Goal: Information Seeking & Learning: Learn about a topic

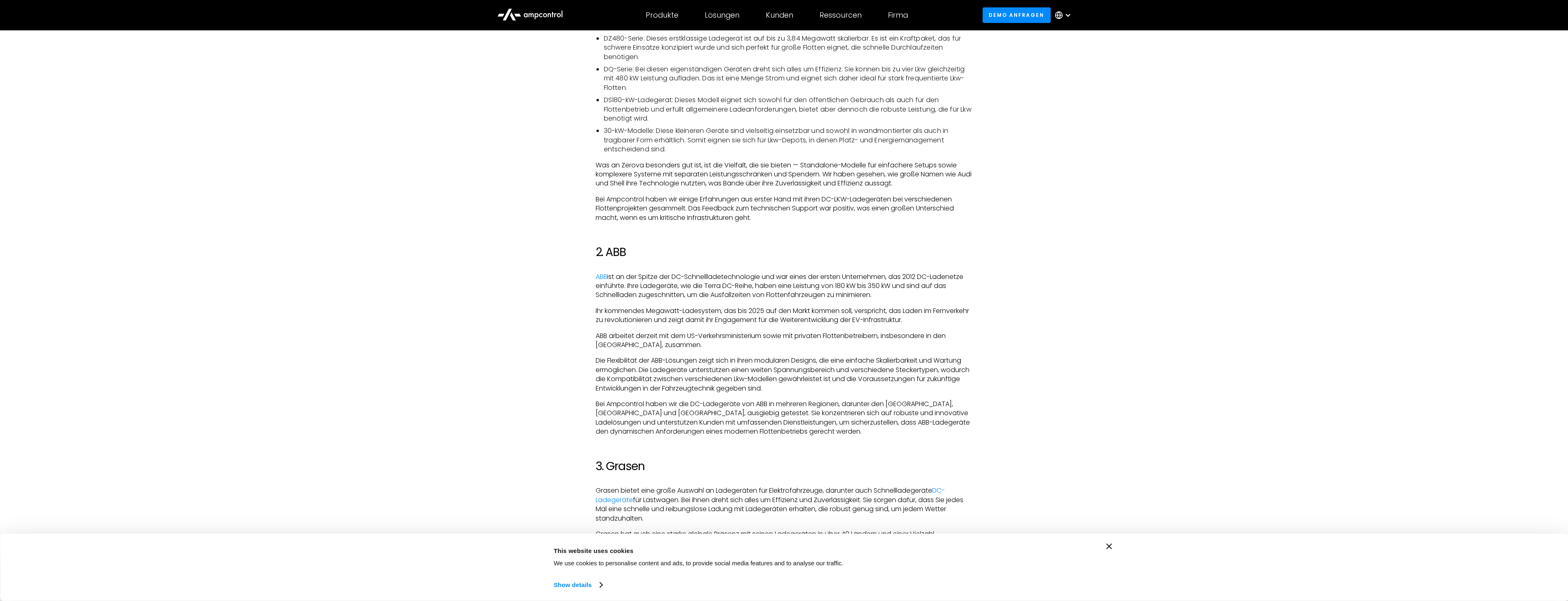
scroll to position [902, 0]
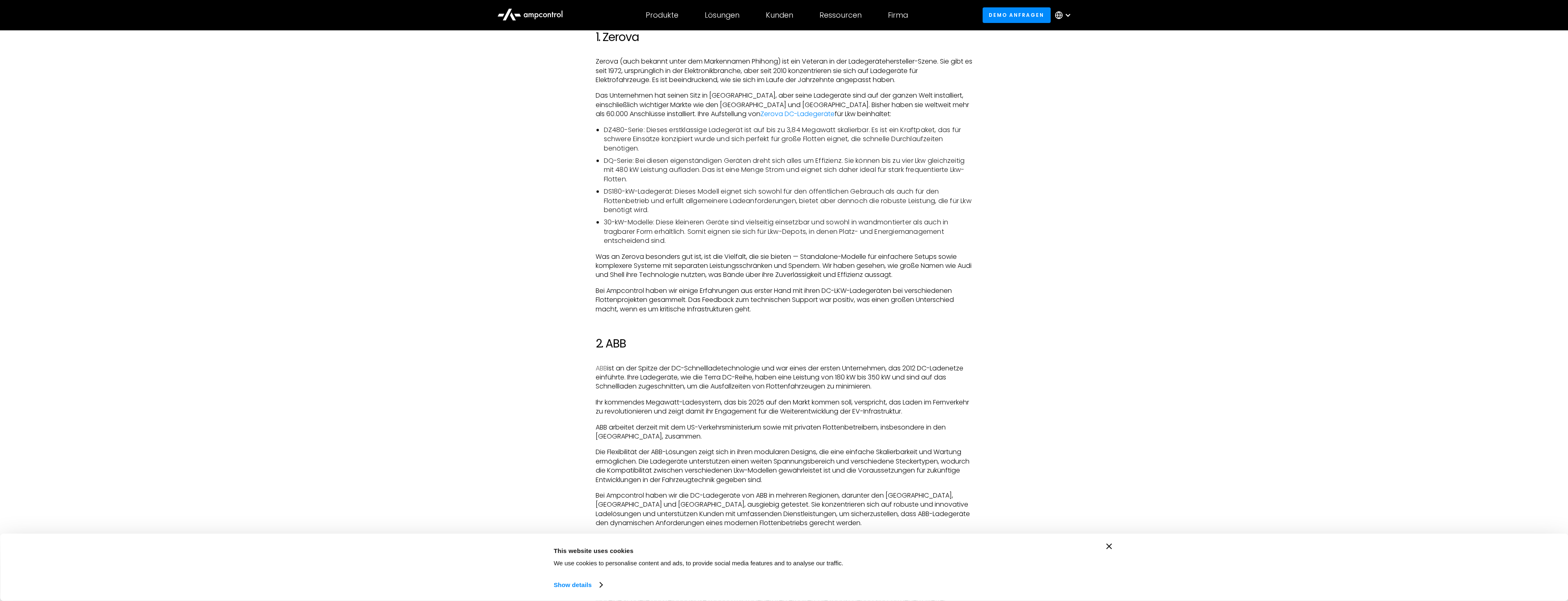
click at [603, 366] on link "ABB" at bounding box center [601, 368] width 12 height 9
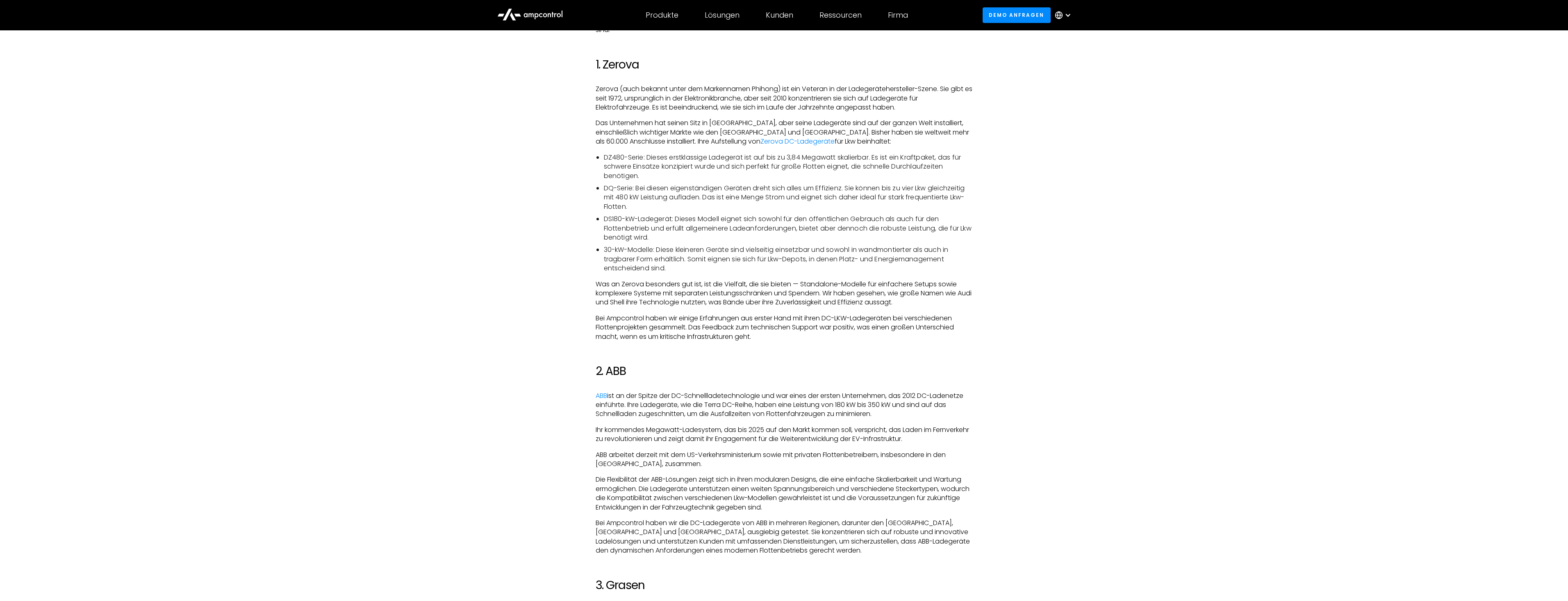
scroll to position [820, 0]
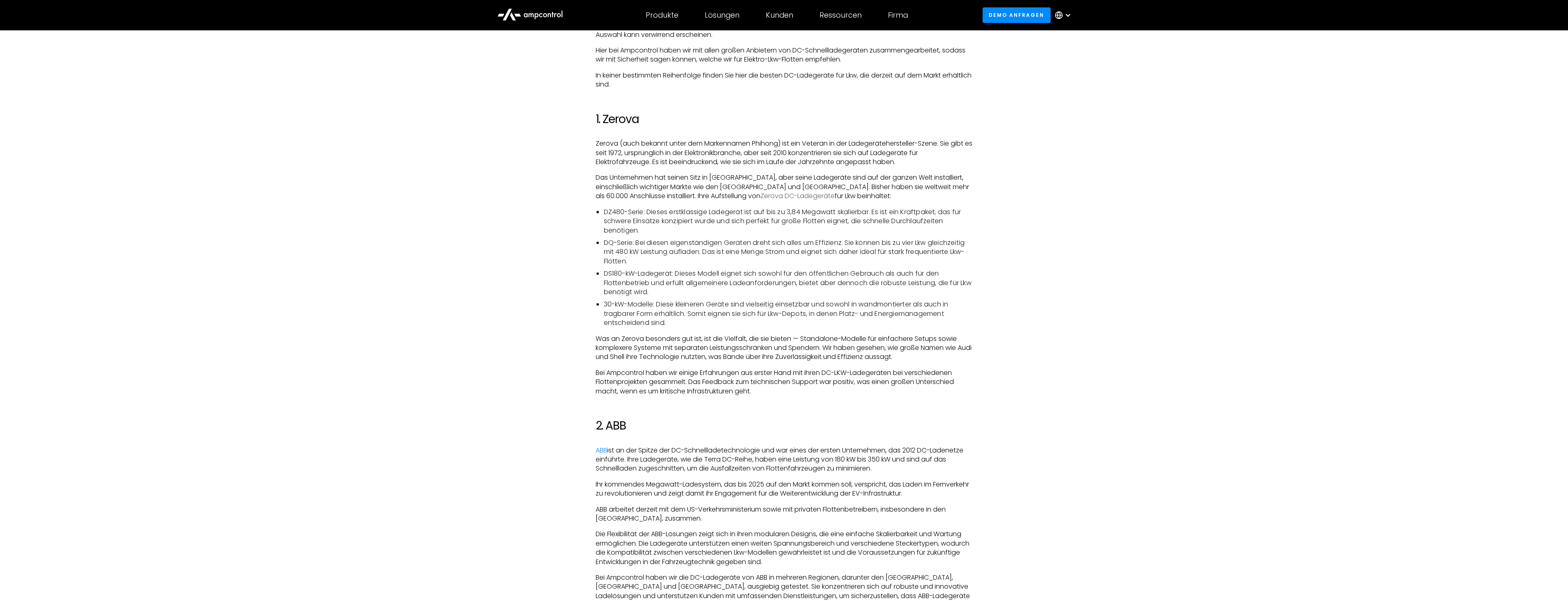
click at [760, 195] on link "Zerova DC-Ladegeräte" at bounding box center [797, 195] width 74 height 9
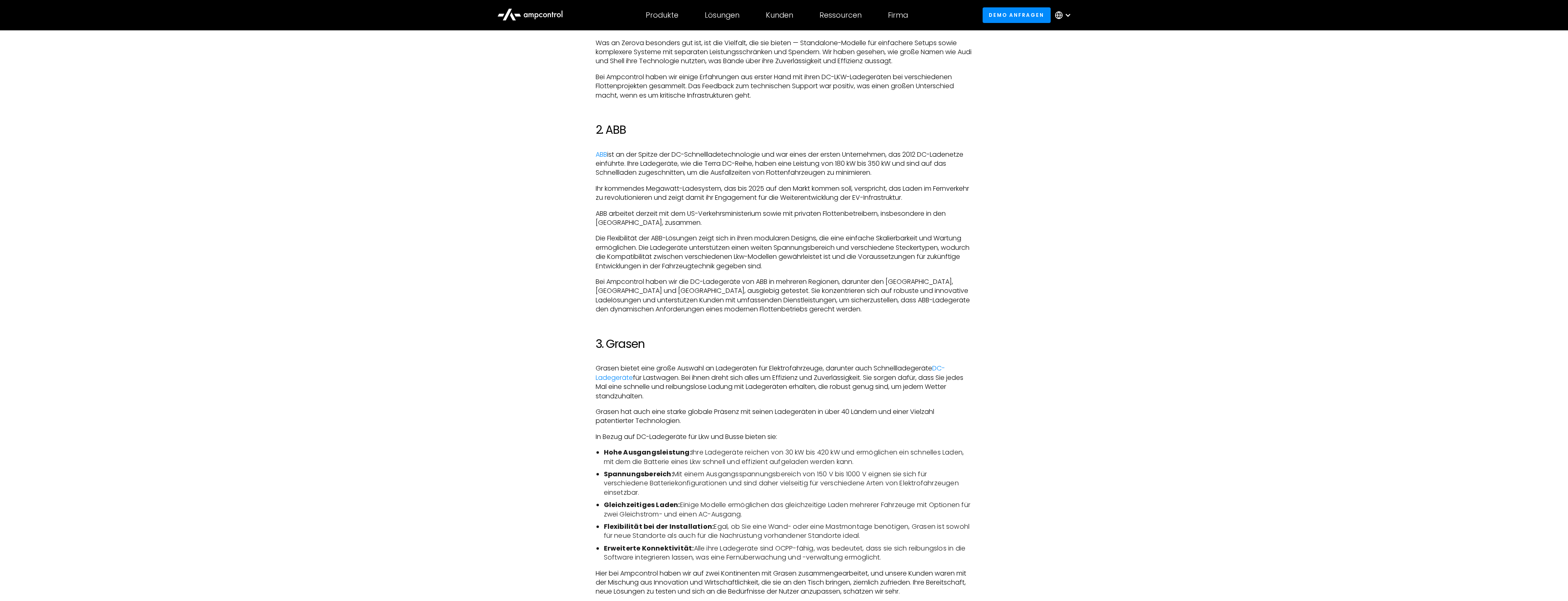
scroll to position [1107, 0]
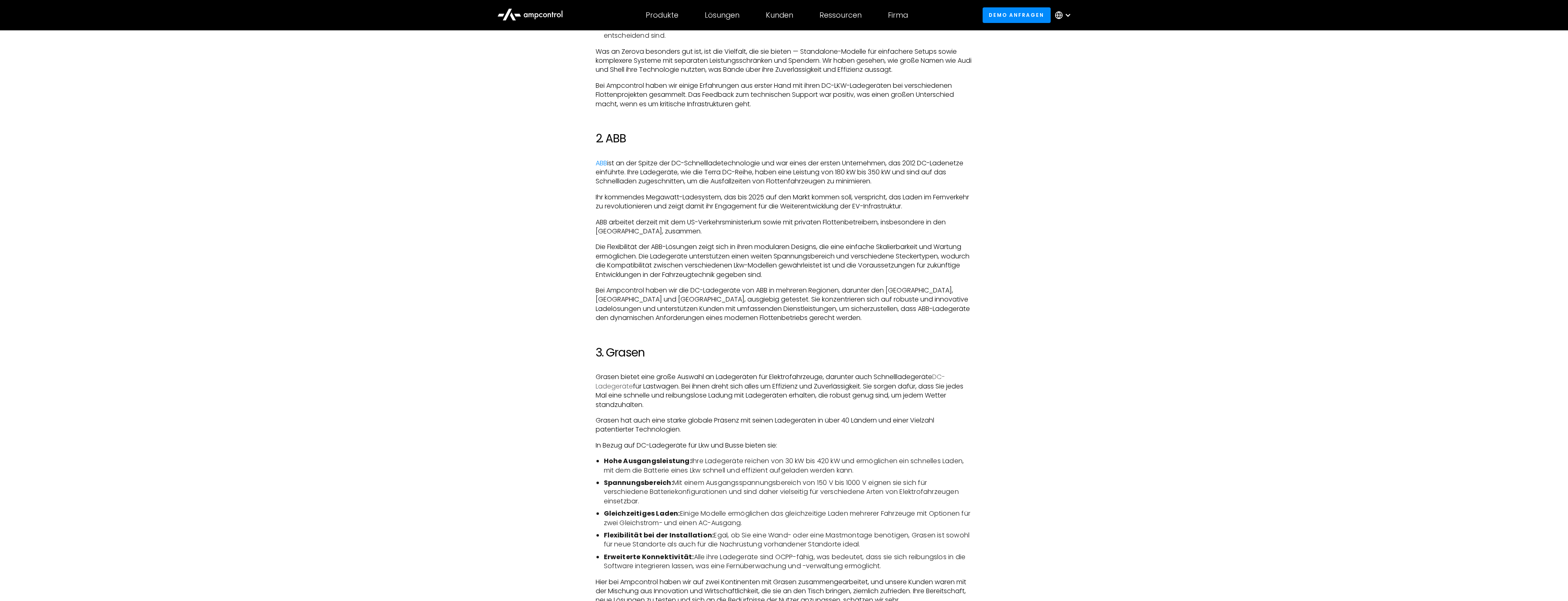
click at [617, 388] on link "DC-Ladegeräte" at bounding box center [771, 381] width 349 height 18
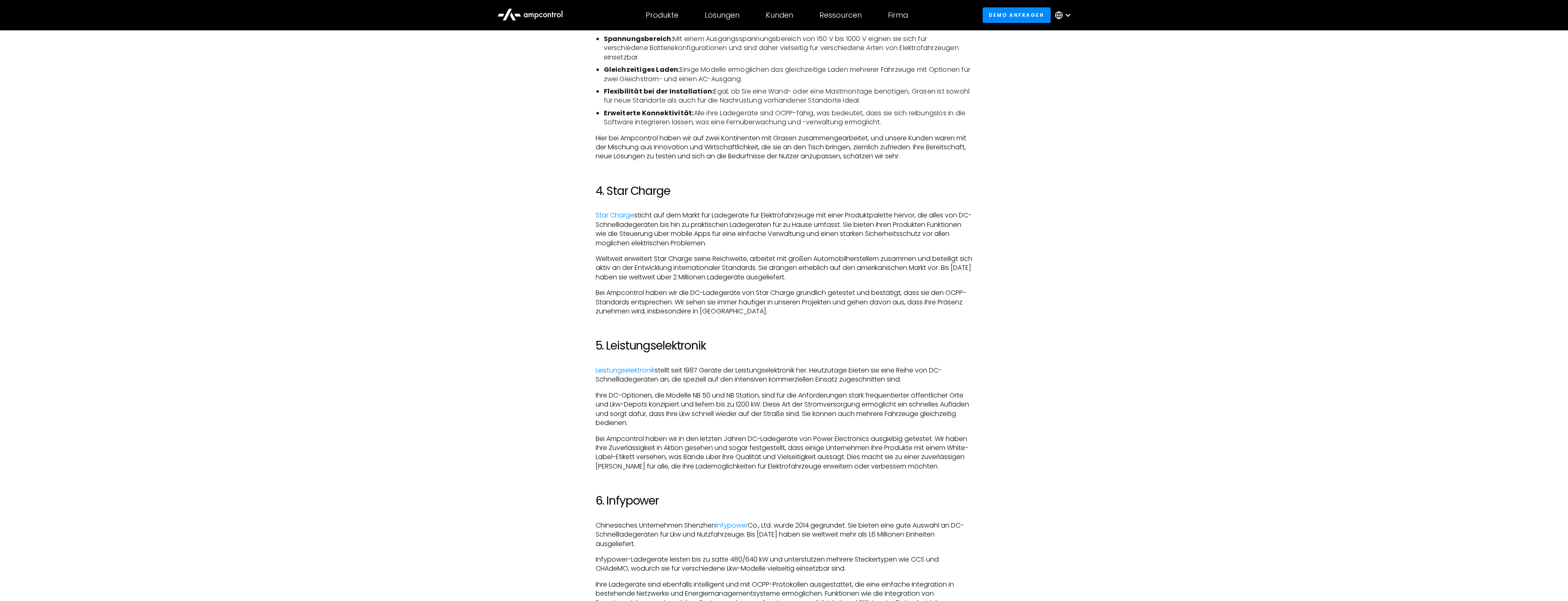
scroll to position [1558, 0]
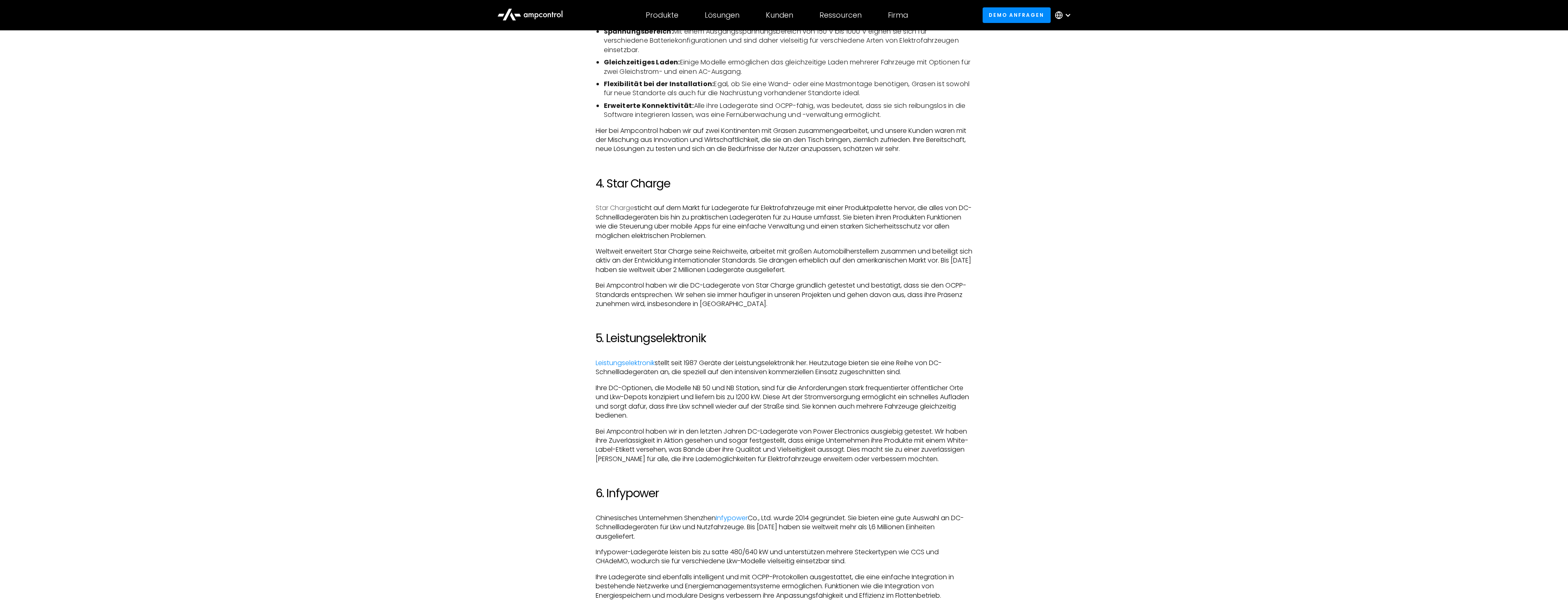
click at [618, 209] on link "Star Charge" at bounding box center [615, 207] width 38 height 9
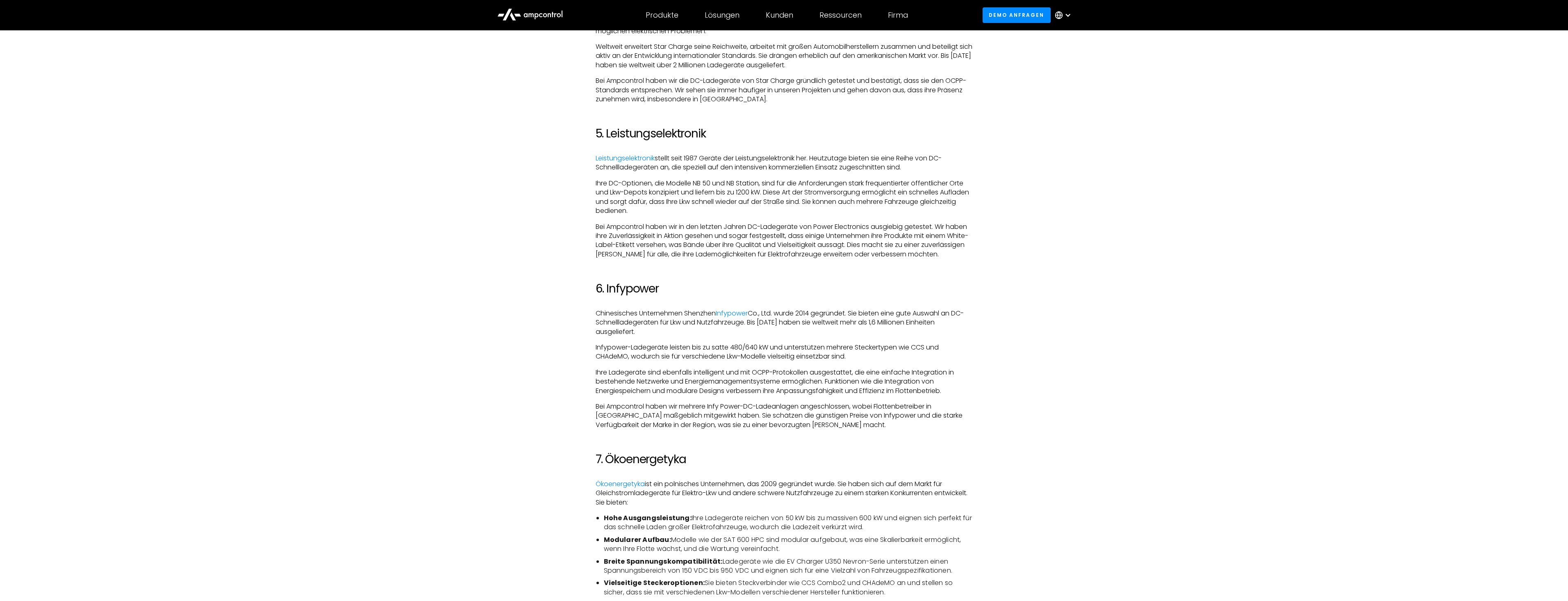
scroll to position [1763, 0]
click at [737, 313] on link "Infypower" at bounding box center [732, 312] width 32 height 9
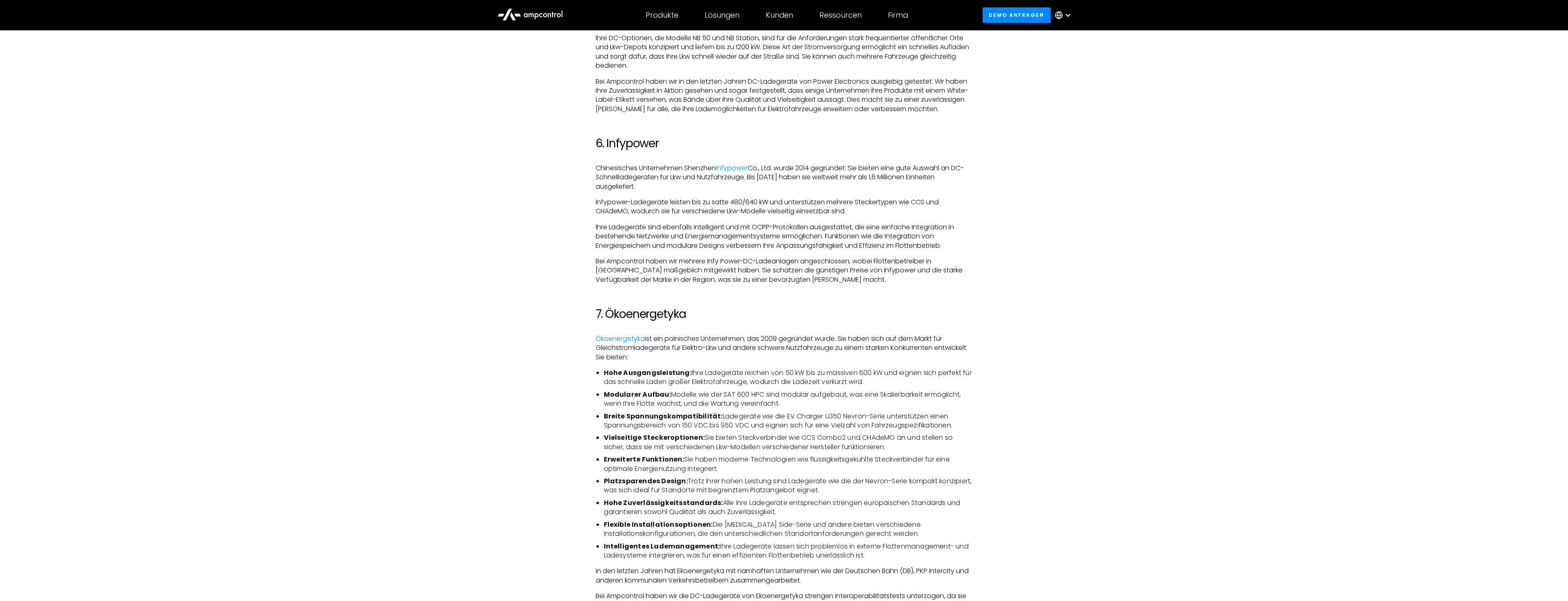
scroll to position [2009, 0]
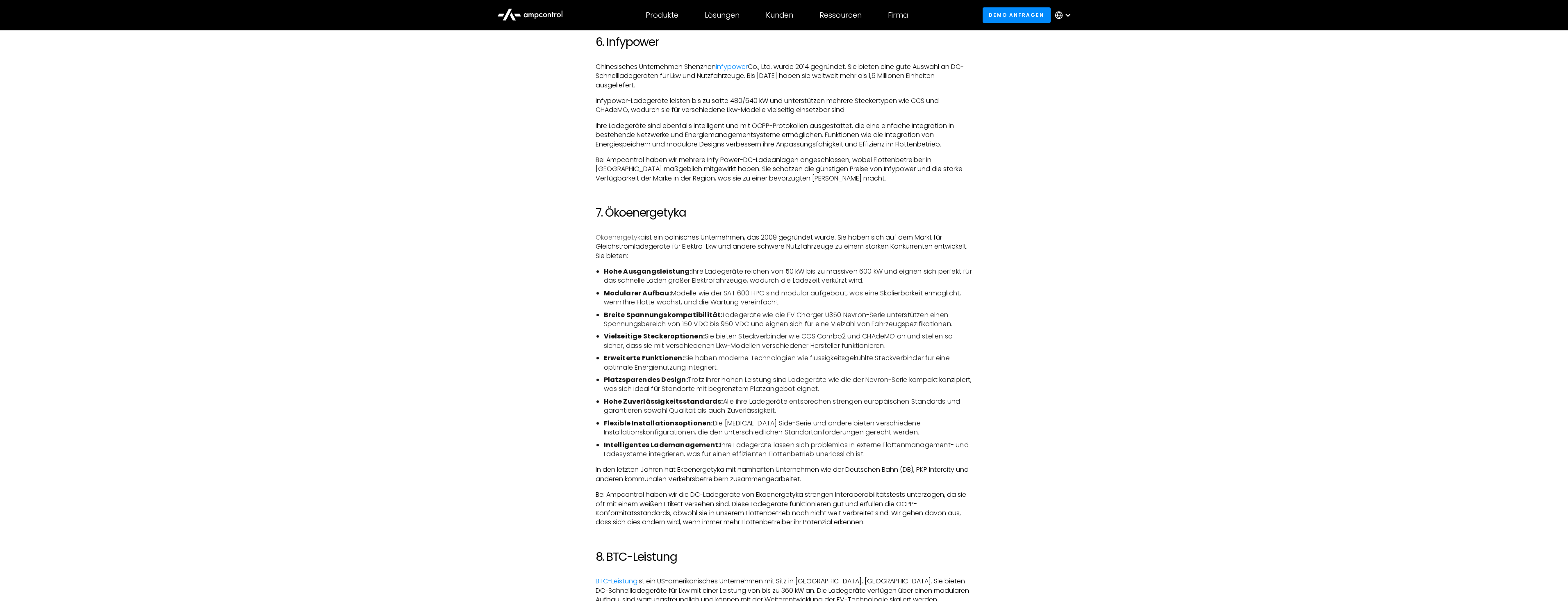
click at [621, 237] on link "Ökoenergetyka" at bounding box center [620, 237] width 49 height 9
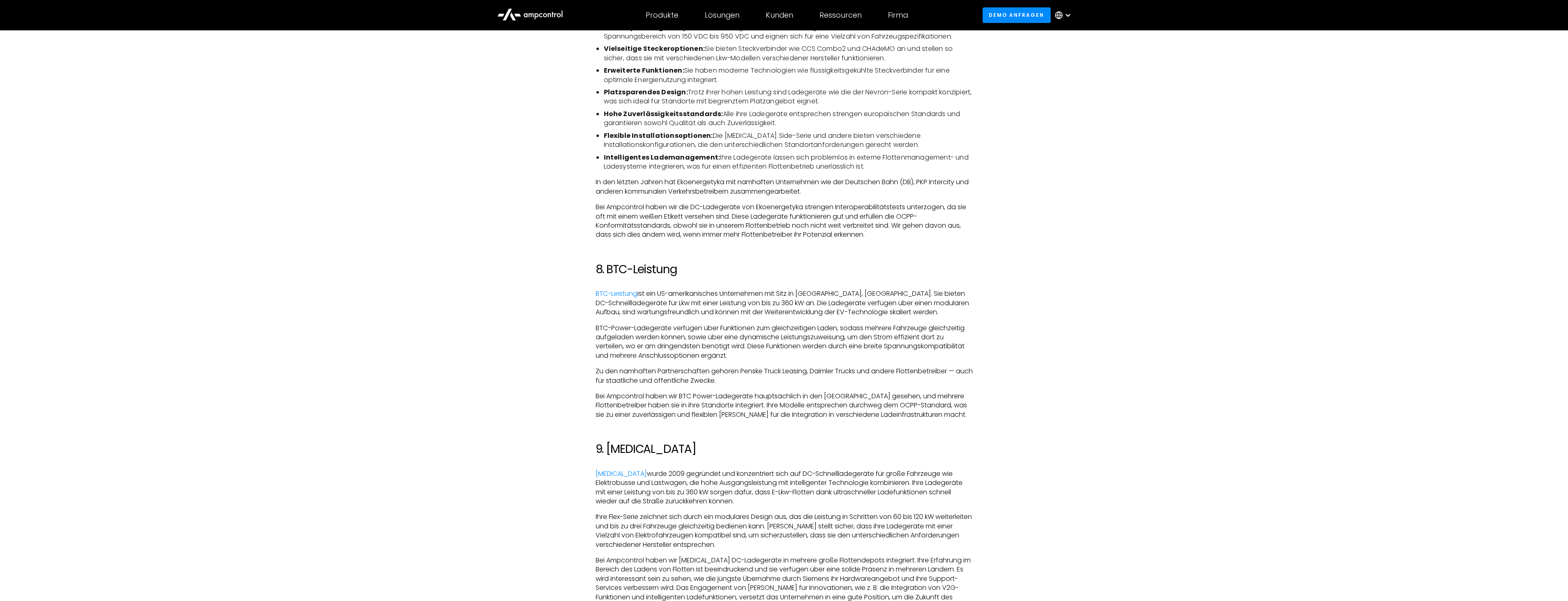
scroll to position [2378, 0]
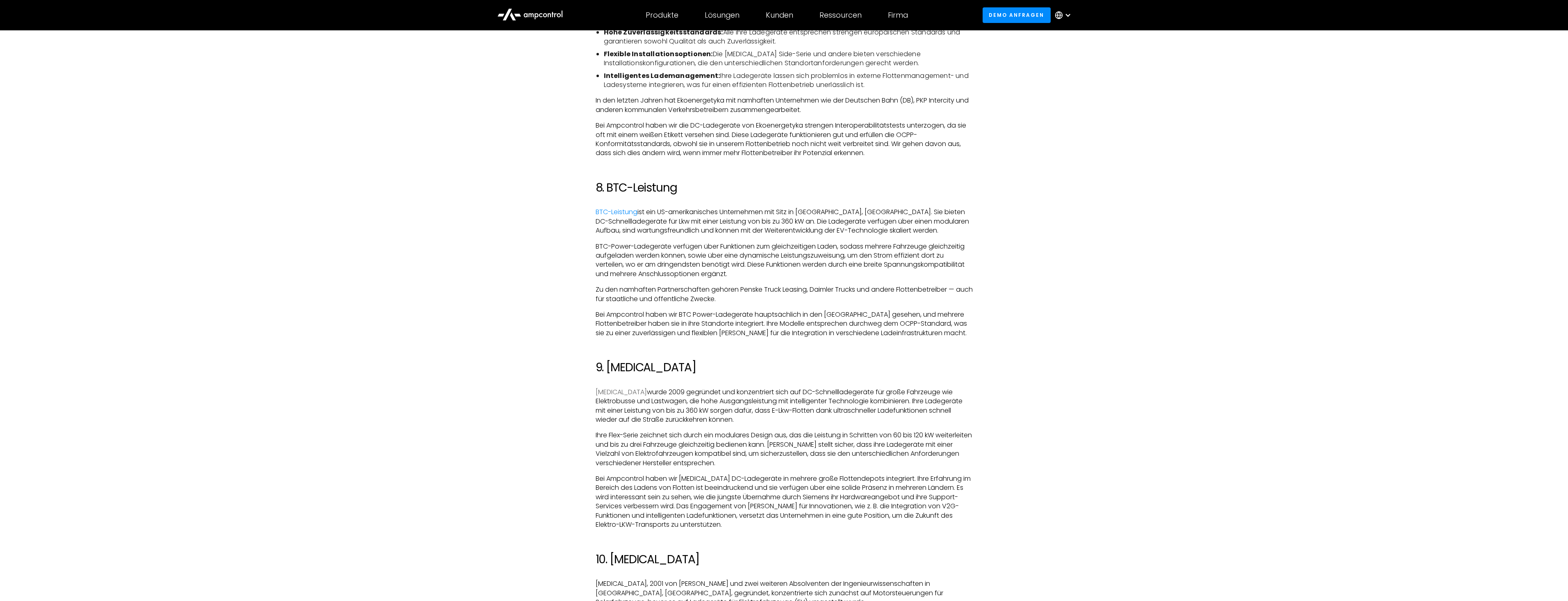
click at [608, 393] on link "[MEDICAL_DATA]" at bounding box center [621, 392] width 51 height 9
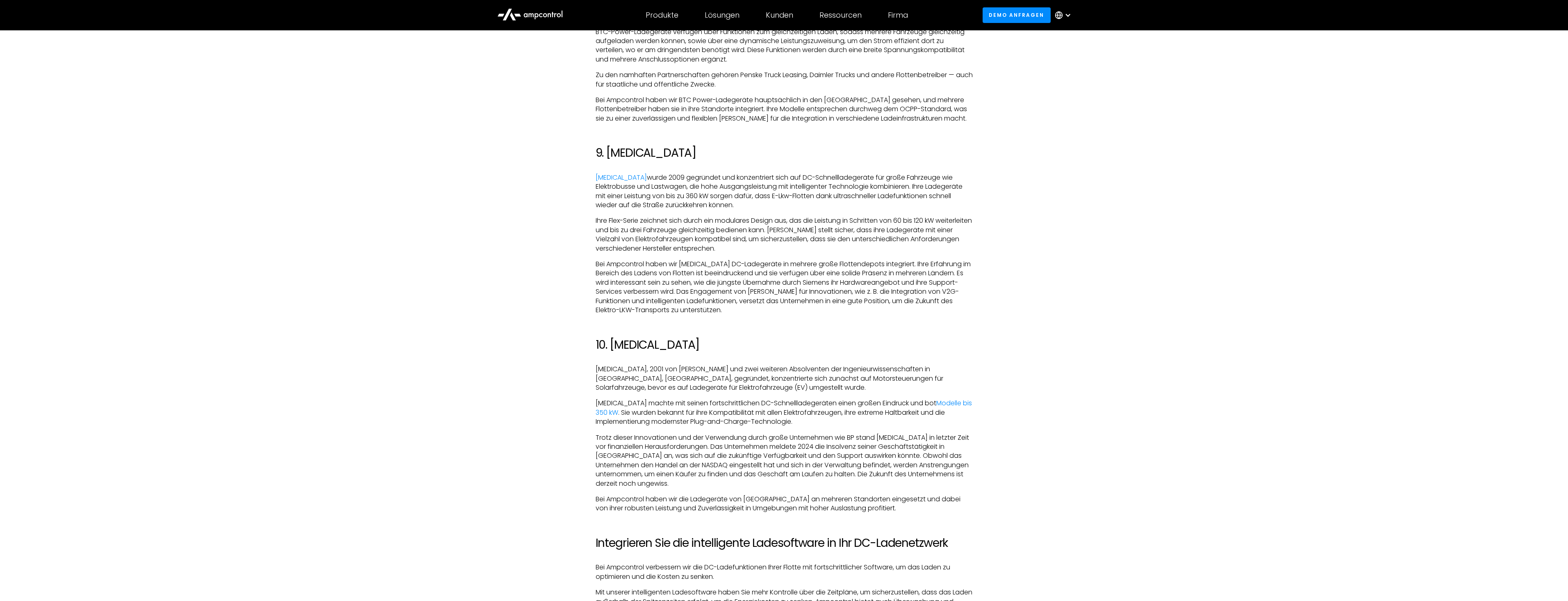
scroll to position [2624, 0]
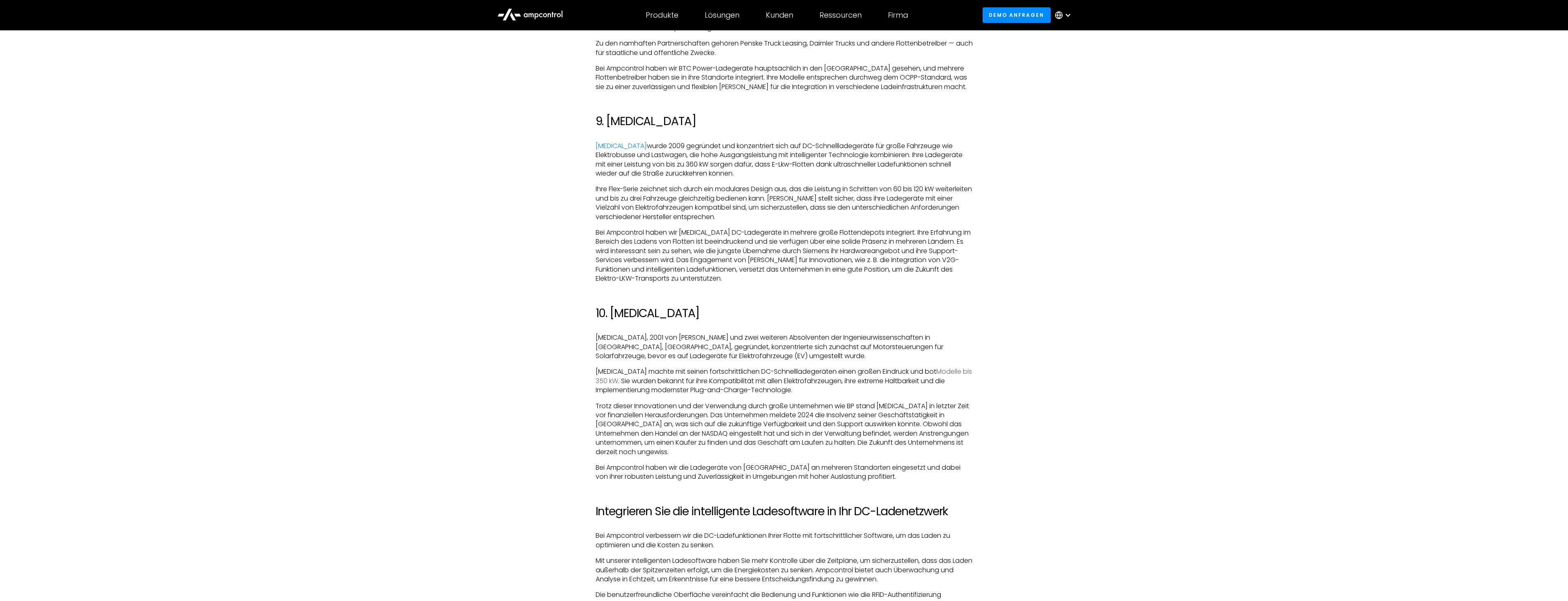
click at [941, 373] on link "Modelle bis 350 kW" at bounding box center [784, 376] width 376 height 18
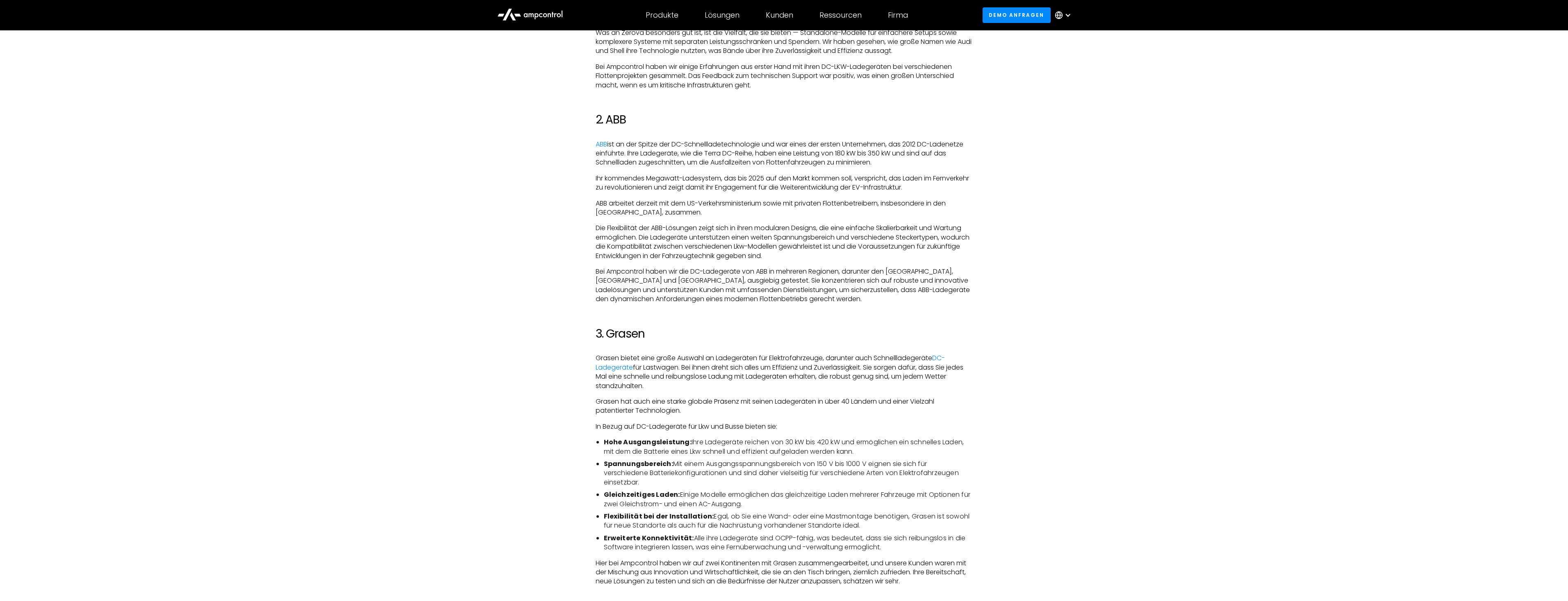
scroll to position [1107, 0]
